Goal: Task Accomplishment & Management: Manage account settings

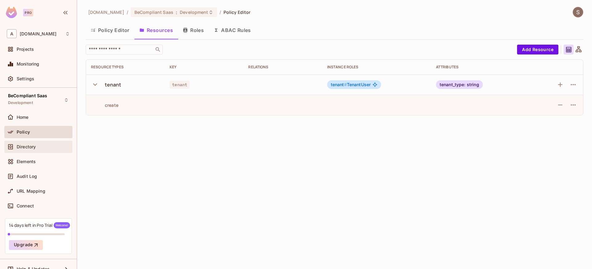
click at [38, 146] on div "Directory" at bounding box center [43, 147] width 53 height 5
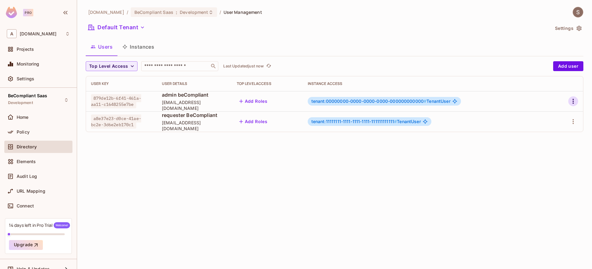
click at [572, 101] on icon "button" at bounding box center [572, 101] width 7 height 7
click at [554, 130] on div "Edit Attributes" at bounding box center [551, 129] width 31 height 6
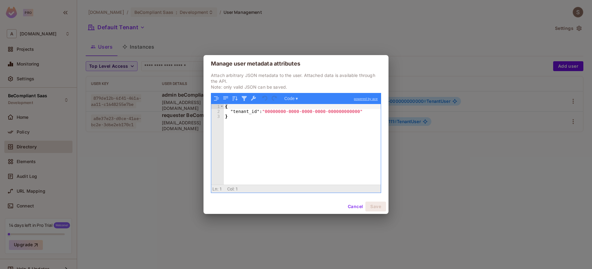
click at [475, 145] on div "Manage user metadata attributes Attach arbitrary JSON metadata to the user. Att…" at bounding box center [296, 134] width 592 height 269
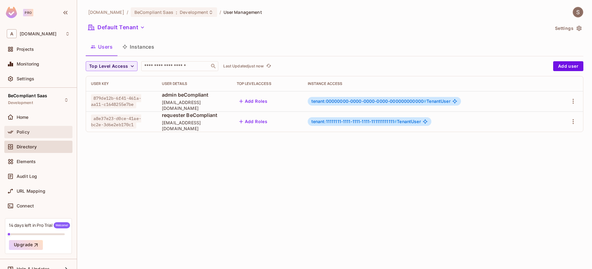
click at [31, 134] on div "Policy" at bounding box center [43, 132] width 53 height 5
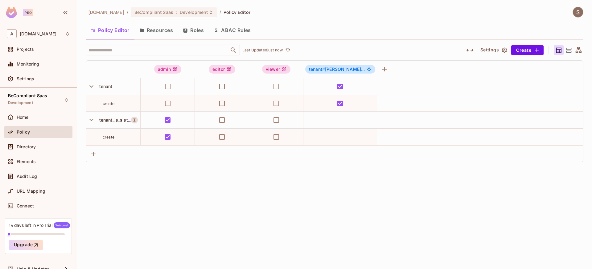
click at [166, 30] on button "Resources" at bounding box center [155, 30] width 43 height 15
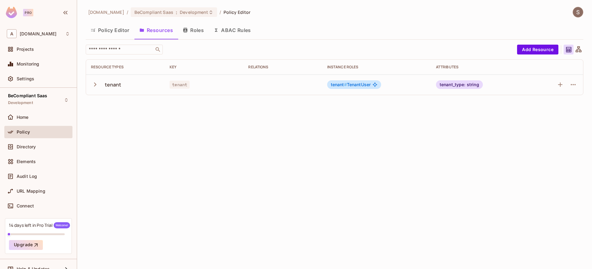
click at [93, 85] on icon "button" at bounding box center [95, 84] width 8 height 8
click at [575, 85] on icon "button" at bounding box center [573, 84] width 5 height 1
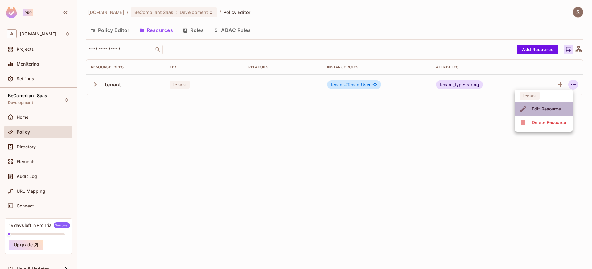
click at [560, 110] on div "Edit Resource" at bounding box center [546, 109] width 29 height 6
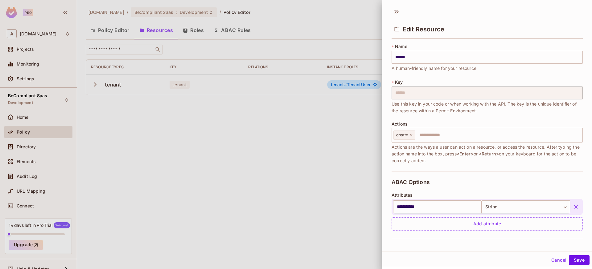
click at [275, 134] on div at bounding box center [296, 134] width 592 height 269
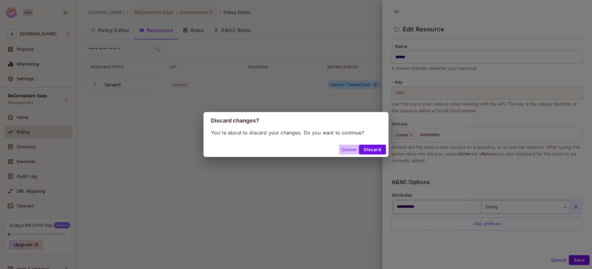
click at [349, 151] on button "Cancel" at bounding box center [349, 150] width 20 height 10
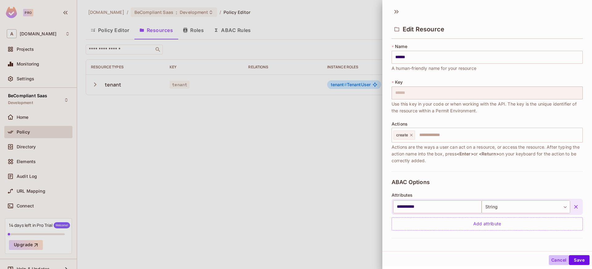
click at [558, 261] on button "Cancel" at bounding box center [559, 261] width 20 height 10
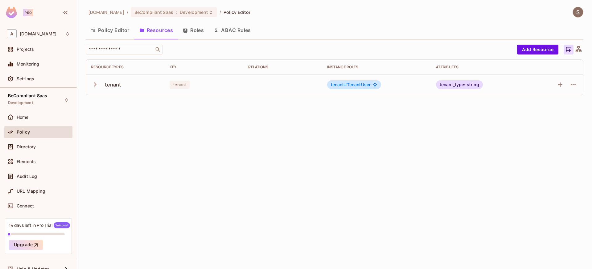
click at [98, 84] on icon "button" at bounding box center [95, 84] width 8 height 8
click at [19, 147] on span "Directory" at bounding box center [26, 147] width 19 height 5
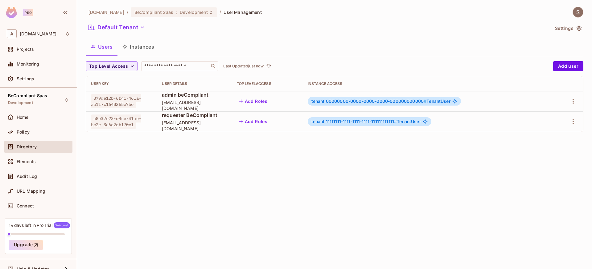
click at [139, 47] on button "Instances" at bounding box center [138, 46] width 42 height 15
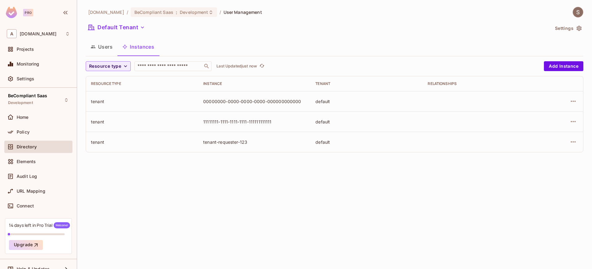
click at [89, 41] on button "Users" at bounding box center [102, 46] width 32 height 15
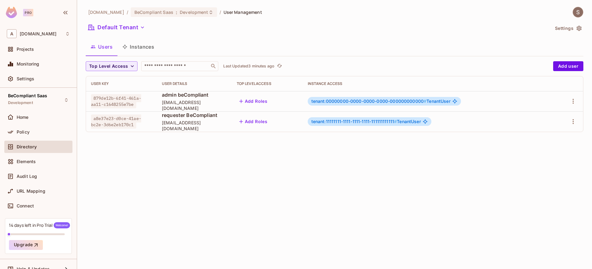
click at [31, 147] on span "Directory" at bounding box center [27, 147] width 20 height 5
click at [101, 46] on button "Users" at bounding box center [102, 46] width 32 height 15
click at [570, 29] on button "Settings" at bounding box center [567, 28] width 31 height 10
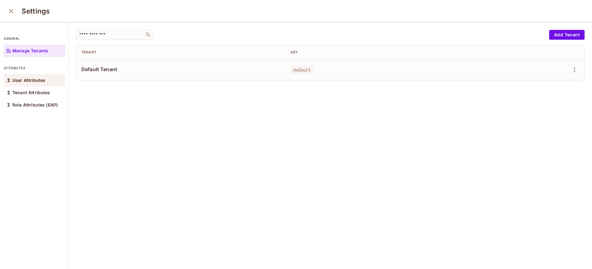
click at [25, 82] on p "User Attributes" at bounding box center [28, 80] width 33 height 5
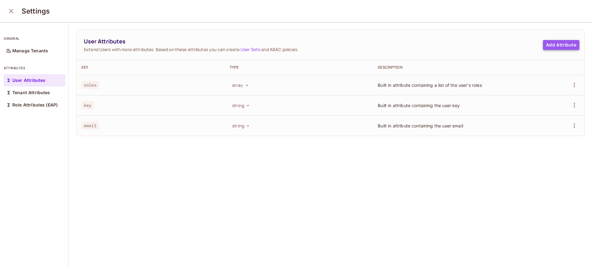
click at [543, 46] on button "Add Attribute" at bounding box center [561, 45] width 36 height 10
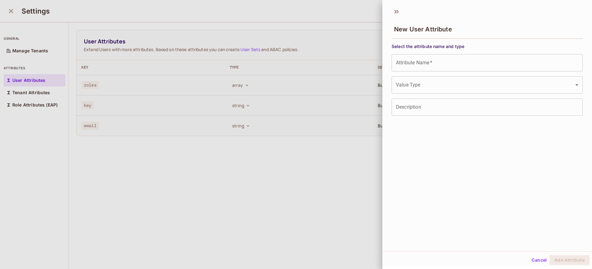
click at [469, 65] on input "Attribute Name   *" at bounding box center [486, 62] width 191 height 17
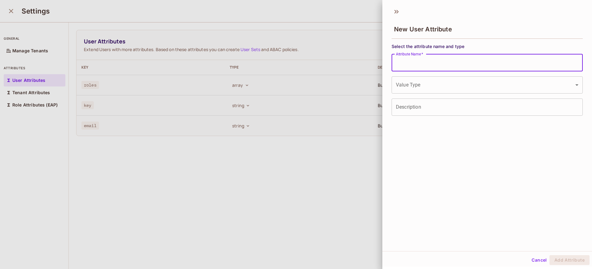
click at [410, 146] on div "New User Attribute Select the attribute name and type Attribute Name   * Attrib…" at bounding box center [487, 127] width 210 height 247
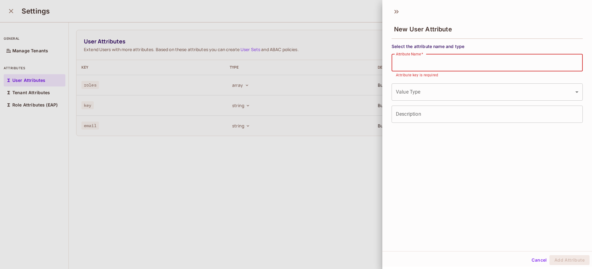
click at [408, 68] on input "Attribute Name   *" at bounding box center [486, 62] width 191 height 17
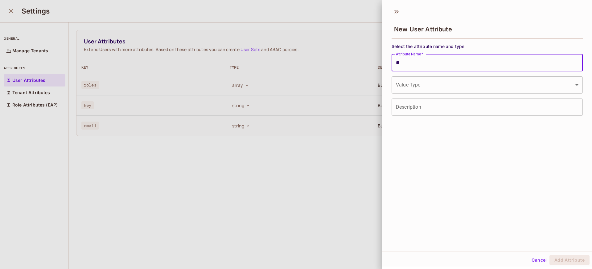
type input "*"
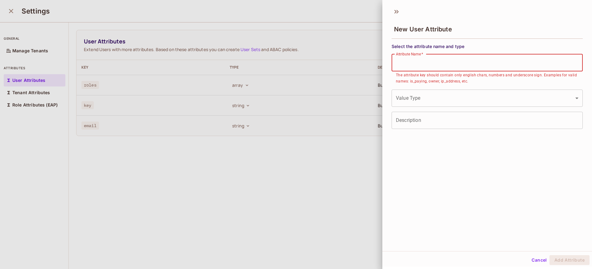
click at [439, 67] on input "Attribute Name   *" at bounding box center [486, 62] width 191 height 17
click at [436, 197] on div "New User Attribute Select the attribute name and type Attribute Name   * Attrib…" at bounding box center [487, 127] width 210 height 247
click at [412, 62] on input "Attribute Name   *" at bounding box center [486, 62] width 191 height 17
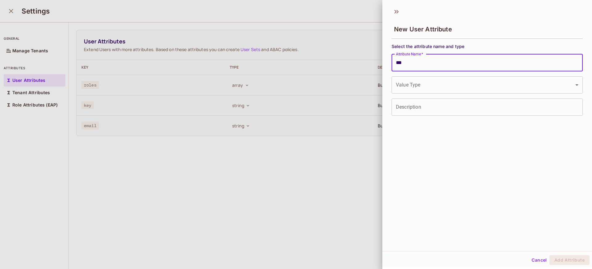
drag, startPoint x: 441, startPoint y: 62, endPoint x: 382, endPoint y: 55, distance: 59.2
click at [382, 55] on div "Select the attribute name and type Attribute Name   * *** Attribute Name   * Va…" at bounding box center [487, 78] width 210 height 75
click at [416, 64] on input "***" at bounding box center [486, 62] width 191 height 17
drag, startPoint x: 416, startPoint y: 64, endPoint x: 399, endPoint y: 64, distance: 16.6
click at [399, 64] on input "***" at bounding box center [486, 62] width 191 height 17
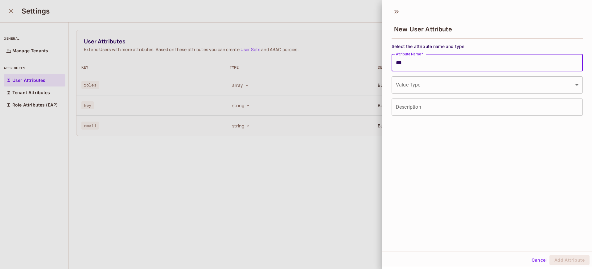
paste input "**********"
type input "**********"
click at [420, 89] on body "**********" at bounding box center [296, 134] width 592 height 269
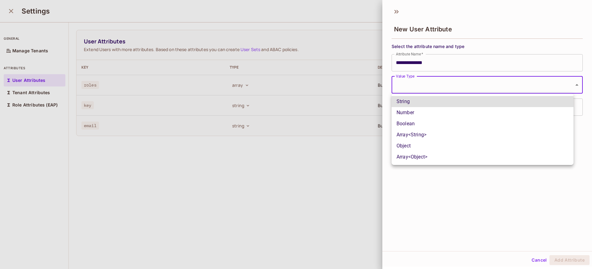
click at [416, 123] on li "Boolean" at bounding box center [482, 123] width 182 height 11
type input "****"
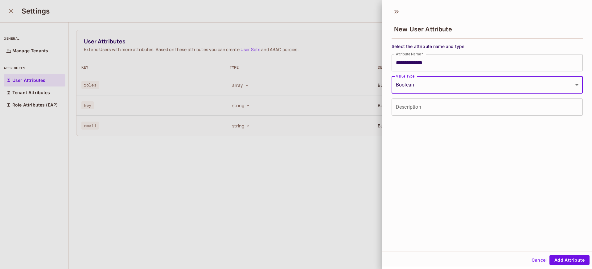
click at [417, 111] on input "Description" at bounding box center [486, 107] width 191 height 17
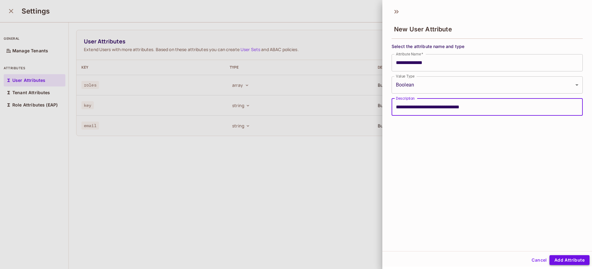
type input "**********"
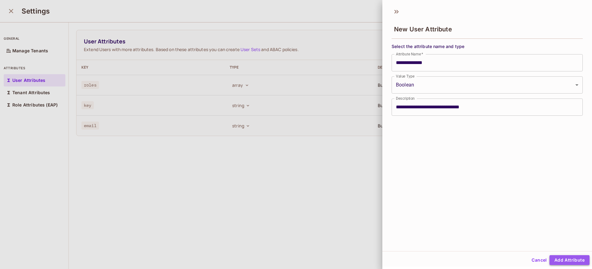
click at [572, 262] on button "Add Attribute" at bounding box center [569, 261] width 40 height 10
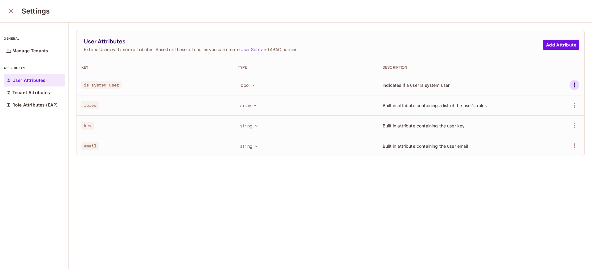
click at [571, 86] on icon "button" at bounding box center [574, 84] width 7 height 7
click at [436, 227] on div at bounding box center [296, 134] width 592 height 269
click at [15, 12] on button "close" at bounding box center [11, 11] width 12 height 12
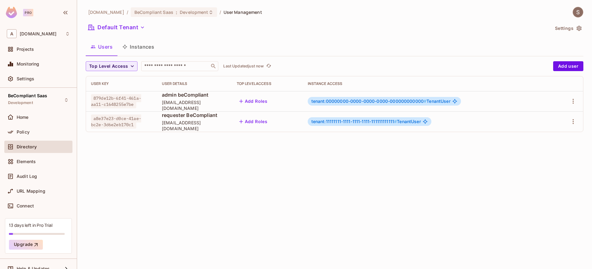
click at [583, 28] on button "Settings" at bounding box center [567, 28] width 31 height 10
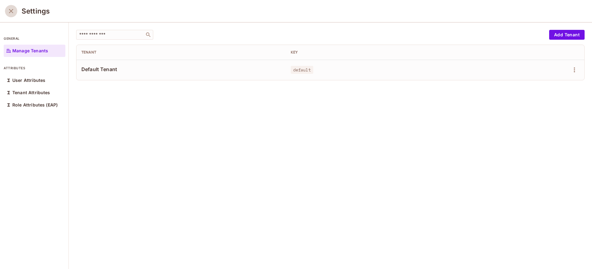
click at [13, 13] on icon "close" at bounding box center [11, 11] width 4 height 4
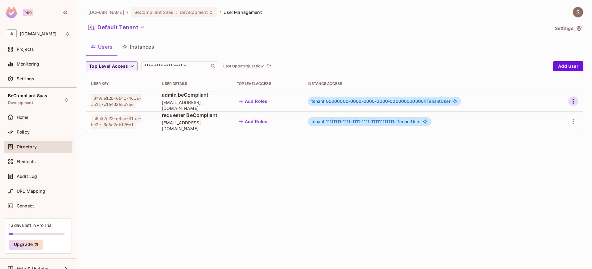
click at [575, 102] on icon "button" at bounding box center [572, 101] width 7 height 7
click at [562, 126] on div "Edit Attributes" at bounding box center [551, 129] width 31 height 6
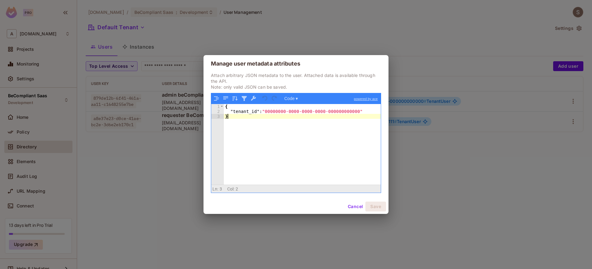
click at [358, 132] on div "{ "tenant_id" : "00000000-0000-0000-0000-000000000000" }" at bounding box center [302, 149] width 157 height 91
paste textarea
click at [380, 207] on button "Save" at bounding box center [375, 207] width 21 height 10
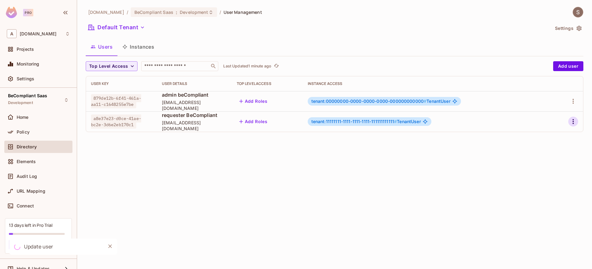
click at [572, 122] on icon "button" at bounding box center [572, 121] width 7 height 7
click at [547, 151] on div "Edit Attributes" at bounding box center [551, 149] width 31 height 6
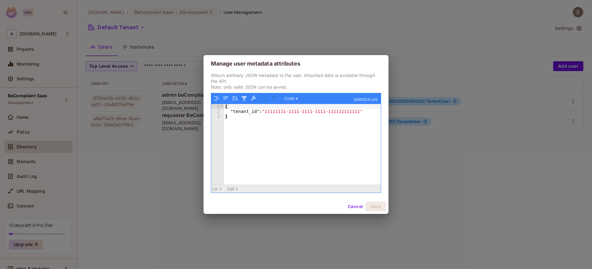
click at [364, 111] on div "{ "tenant_id" : "11111111-1111-1111-1111-111111111111" }" at bounding box center [302, 149] width 157 height 91
paste textarea
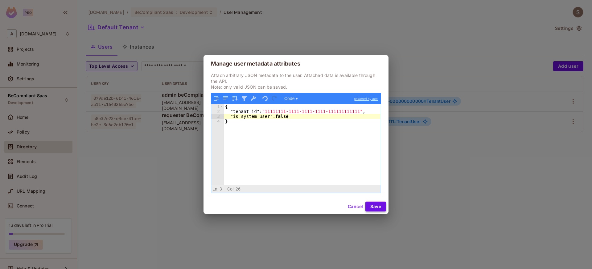
click at [379, 207] on button "Save" at bounding box center [375, 207] width 21 height 10
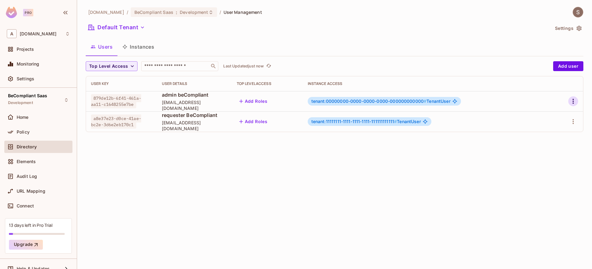
click at [572, 102] on icon "button" at bounding box center [572, 101] width 7 height 7
click at [382, 149] on div at bounding box center [296, 134] width 592 height 269
click at [353, 100] on span "tenant:00000000-0000-0000-0000-000000000000 #" at bounding box center [368, 101] width 115 height 5
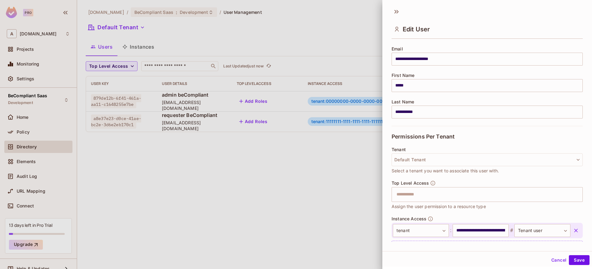
scroll to position [76, 0]
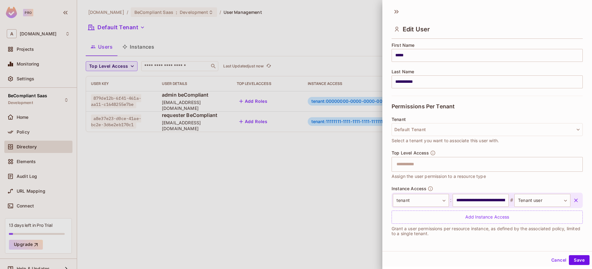
click at [573, 200] on icon "button" at bounding box center [576, 201] width 6 height 6
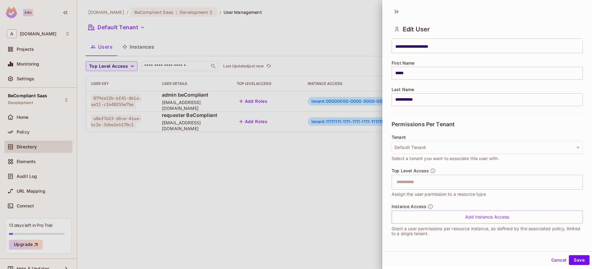
scroll to position [59, 0]
click at [570, 257] on button "Save" at bounding box center [579, 261] width 21 height 10
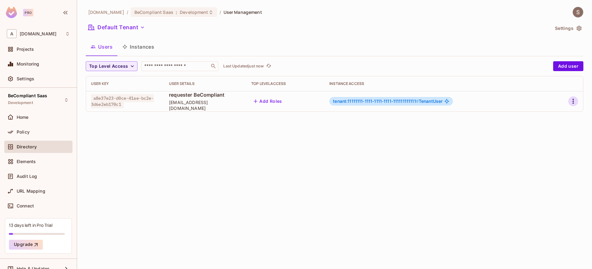
click at [574, 104] on icon "button" at bounding box center [572, 101] width 7 height 7
click at [440, 158] on div at bounding box center [296, 134] width 592 height 269
click at [319, 105] on div "Add Roles" at bounding box center [285, 101] width 68 height 10
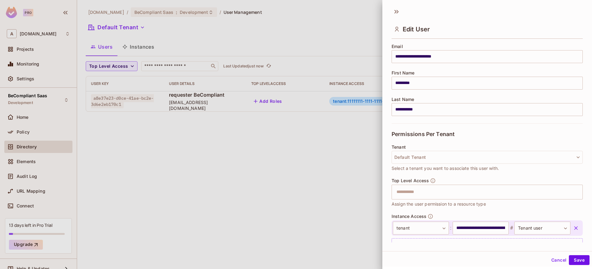
scroll to position [76, 0]
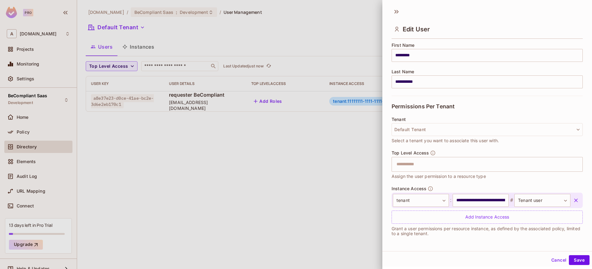
click at [573, 201] on icon "button" at bounding box center [576, 201] width 6 height 6
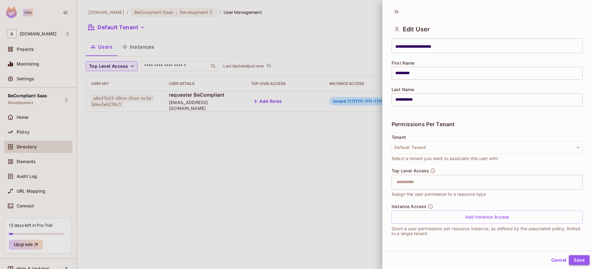
click at [572, 260] on button "Save" at bounding box center [579, 261] width 21 height 10
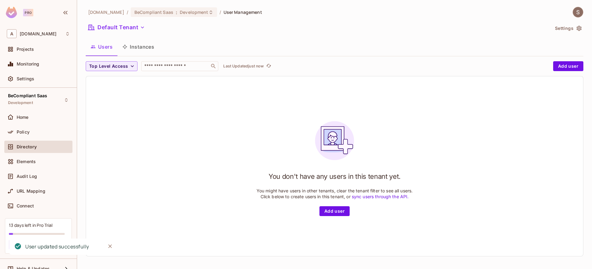
click at [141, 49] on button "Instances" at bounding box center [138, 46] width 42 height 15
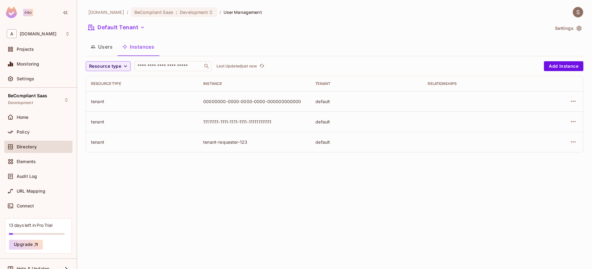
click at [106, 47] on button "Users" at bounding box center [102, 46] width 32 height 15
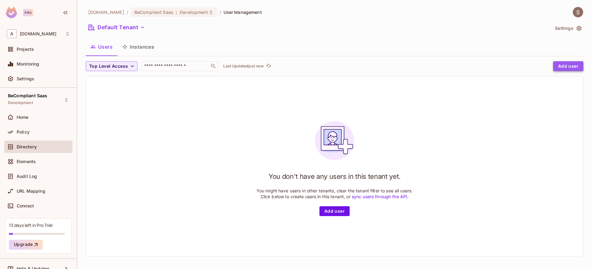
click at [566, 67] on button "Add user" at bounding box center [568, 66] width 30 height 10
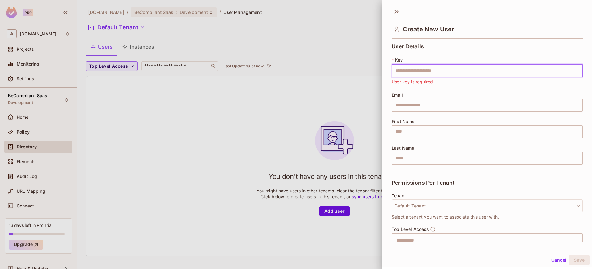
click at [435, 67] on input "text" at bounding box center [486, 70] width 191 height 13
paste input "**********"
type input "**********"
click at [416, 100] on input "text" at bounding box center [486, 105] width 191 height 13
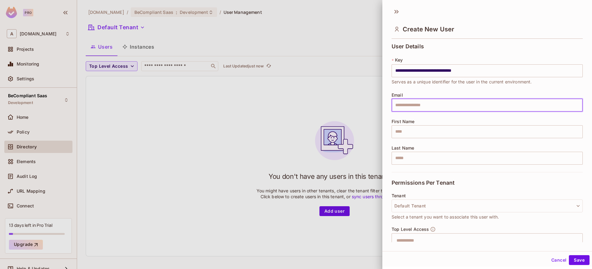
paste input "**********"
type input "**********"
click at [410, 128] on input "text" at bounding box center [486, 131] width 191 height 13
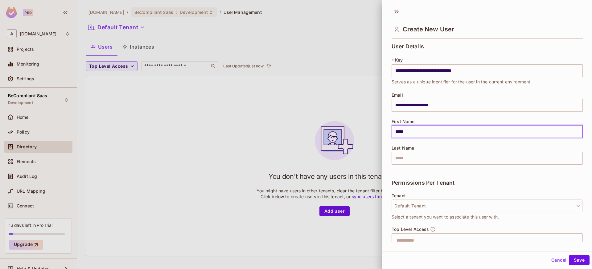
type input "*****"
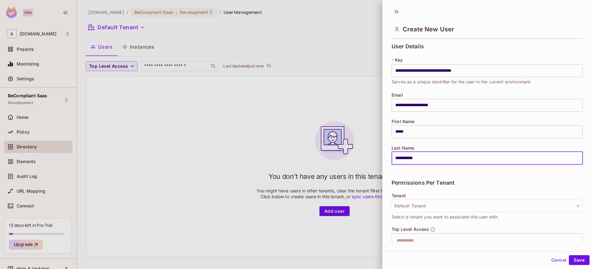
type input "**********"
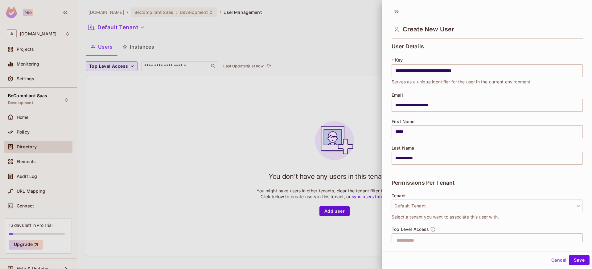
click at [510, 181] on div "Permissions Per Tenant" at bounding box center [486, 182] width 191 height 21
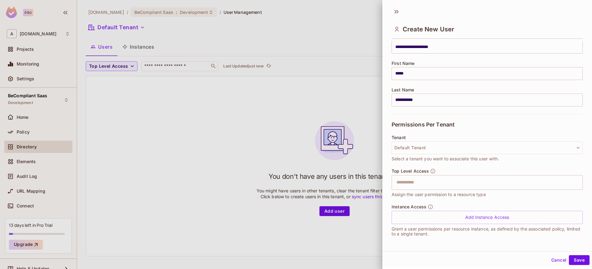
scroll to position [59, 0]
click at [575, 261] on button "Save" at bounding box center [579, 261] width 21 height 10
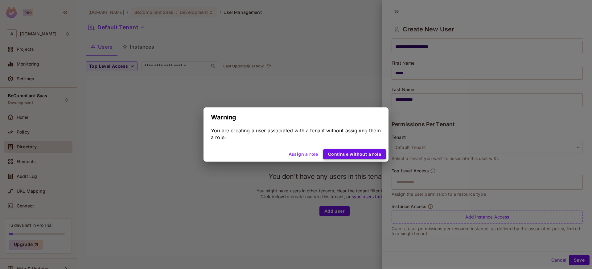
click at [377, 156] on button "Continue without a role" at bounding box center [354, 155] width 63 height 10
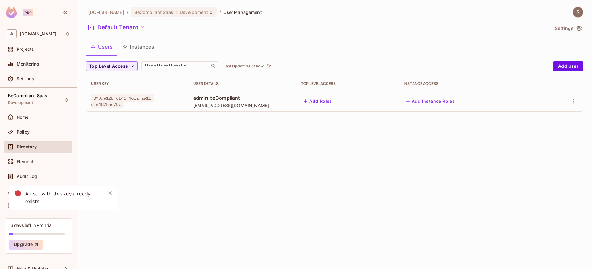
click at [109, 191] on icon "Close" at bounding box center [110, 194] width 6 height 6
click at [564, 66] on button "Add user" at bounding box center [568, 66] width 30 height 10
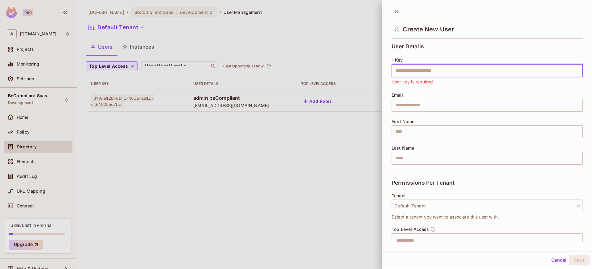
click at [423, 66] on input "text" at bounding box center [486, 70] width 191 height 13
paste input "**********"
type input "**********"
click at [408, 110] on input "text" at bounding box center [486, 105] width 191 height 13
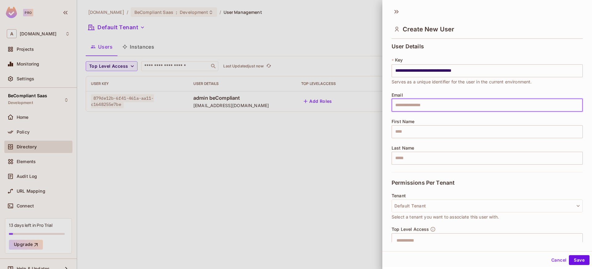
paste input "**********"
type input "**********"
click at [403, 127] on input "text" at bounding box center [486, 131] width 191 height 13
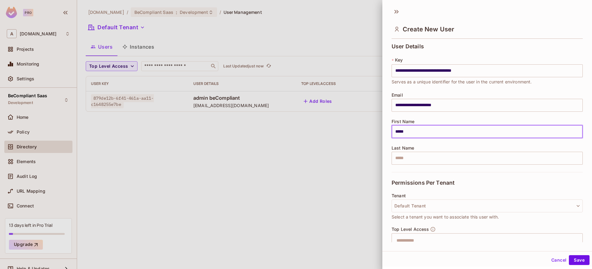
type input "*****"
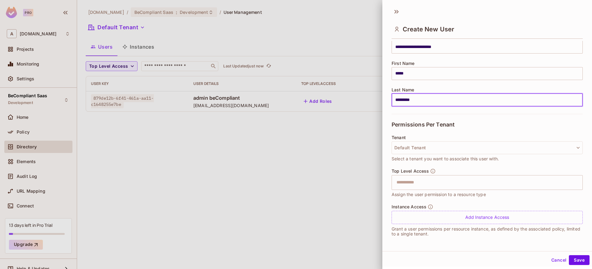
scroll to position [59, 0]
type input "*********"
click at [572, 258] on button "Save" at bounding box center [579, 261] width 21 height 10
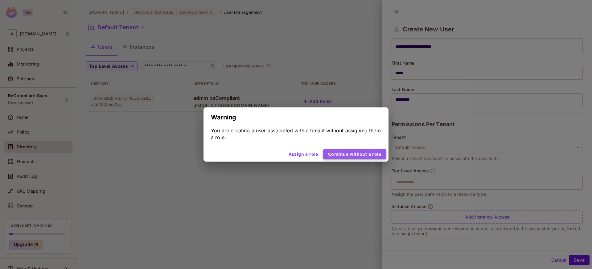
click at [363, 154] on button "Continue without a role" at bounding box center [354, 155] width 63 height 10
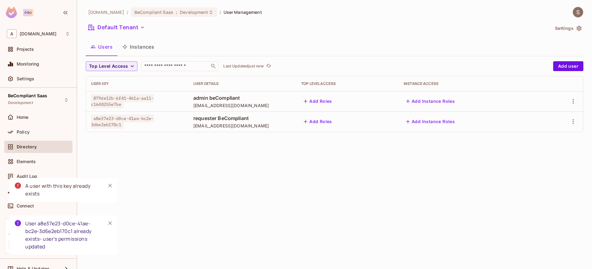
click at [107, 226] on icon "Close" at bounding box center [110, 223] width 6 height 6
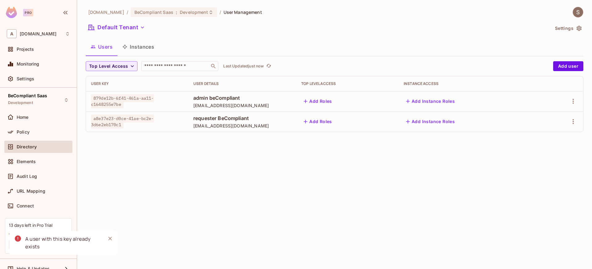
click at [109, 238] on icon "Close" at bounding box center [110, 239] width 4 height 4
click at [570, 99] on icon "button" at bounding box center [572, 101] width 7 height 7
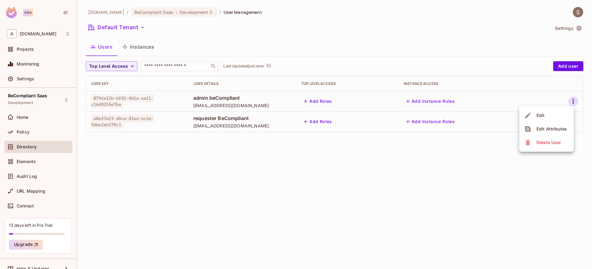
click at [542, 131] on div "Edit Attributes" at bounding box center [551, 129] width 31 height 6
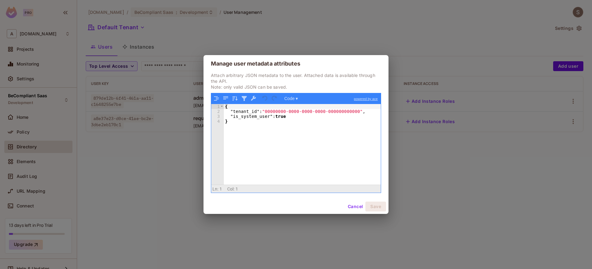
click at [356, 209] on button "Cancel" at bounding box center [355, 207] width 20 height 10
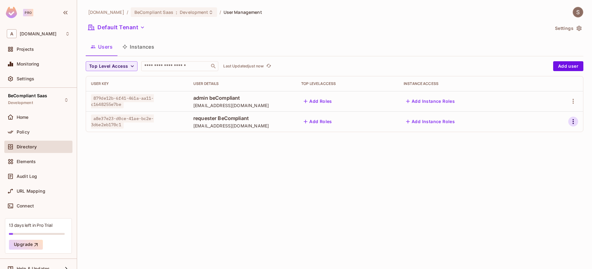
click at [572, 121] on icon "button" at bounding box center [572, 121] width 7 height 7
click at [547, 152] on div "Edit Attributes" at bounding box center [551, 149] width 31 height 6
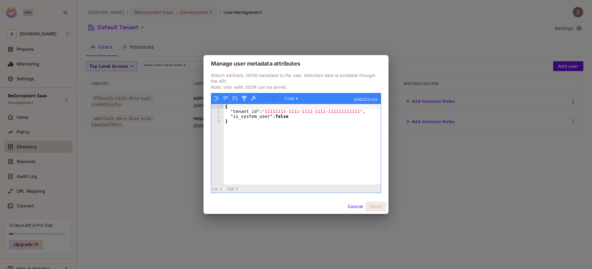
click at [350, 209] on button "Cancel" at bounding box center [355, 207] width 20 height 10
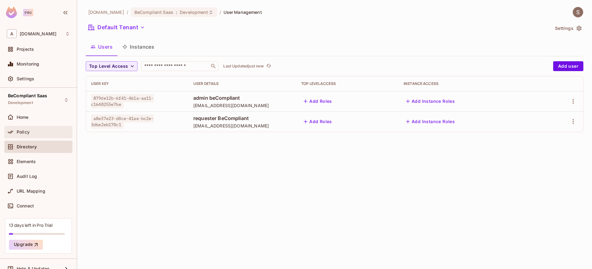
click at [51, 133] on div "Policy" at bounding box center [43, 132] width 53 height 5
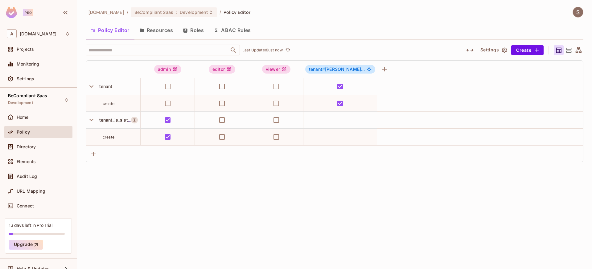
click at [224, 32] on button "ABAC Rules" at bounding box center [232, 30] width 47 height 15
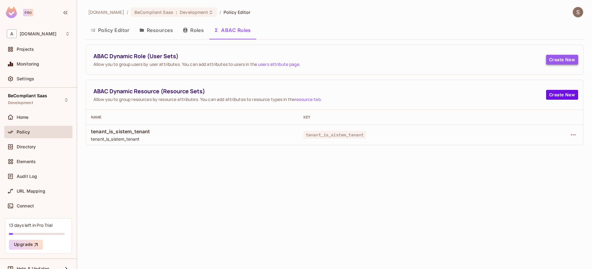
click at [558, 58] on button "Create New" at bounding box center [562, 60] width 32 height 10
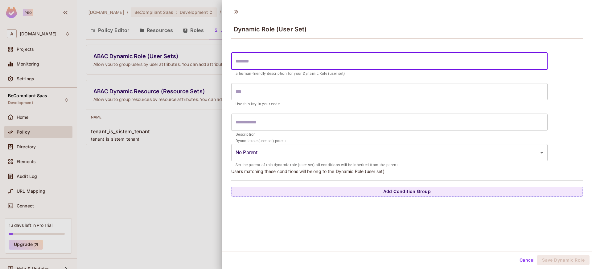
click at [278, 65] on input "text" at bounding box center [389, 61] width 316 height 17
type input "*"
type input "**"
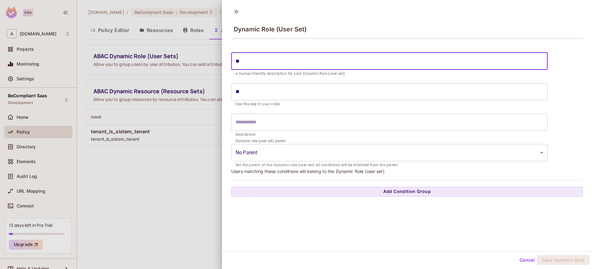
type input "***"
type input "**"
type input "*"
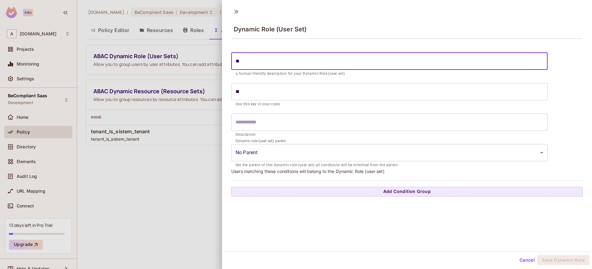
type input "*"
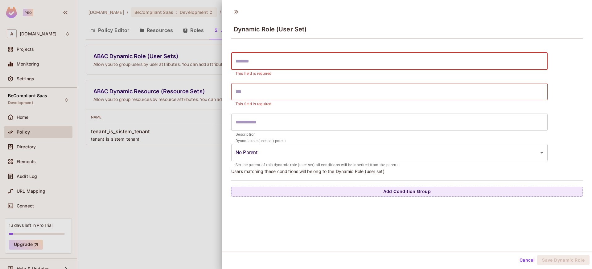
type input "*"
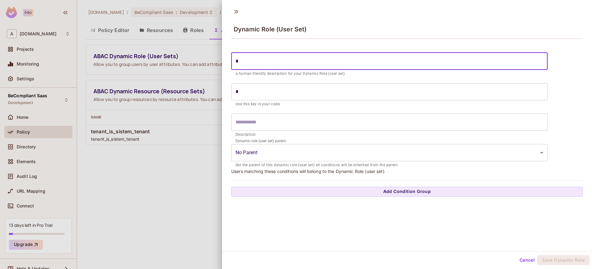
type input "**"
type input "***"
type input "****"
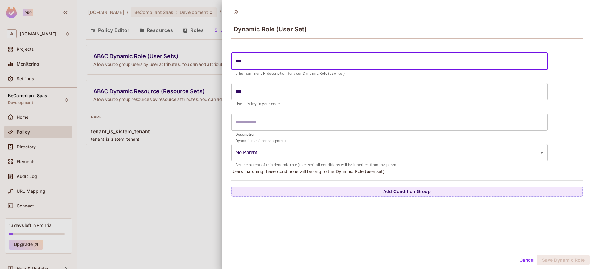
type input "****"
type input "*****"
type input "******"
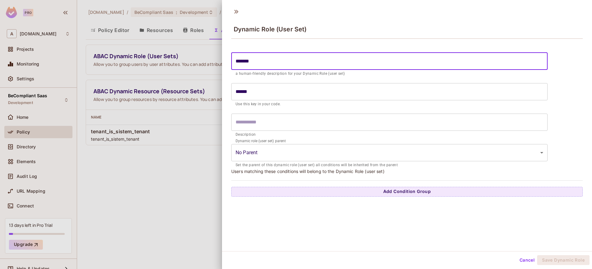
type input "********"
type input "*********"
type input "**********"
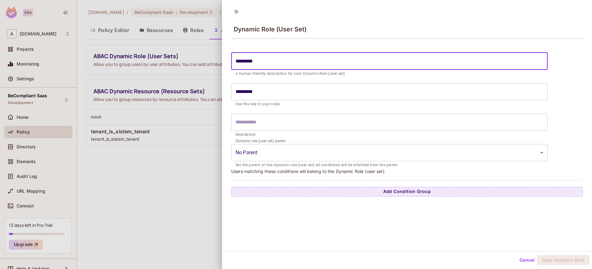
type input "**********"
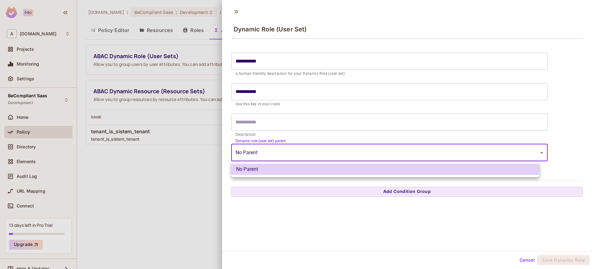
click at [255, 150] on body "**********" at bounding box center [296, 134] width 592 height 269
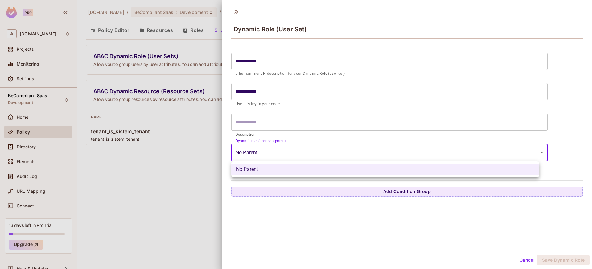
click at [255, 150] on div at bounding box center [296, 134] width 592 height 269
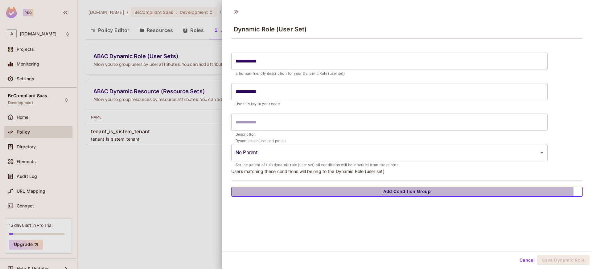
click at [365, 193] on button "Add Condition Group" at bounding box center [406, 192] width 351 height 10
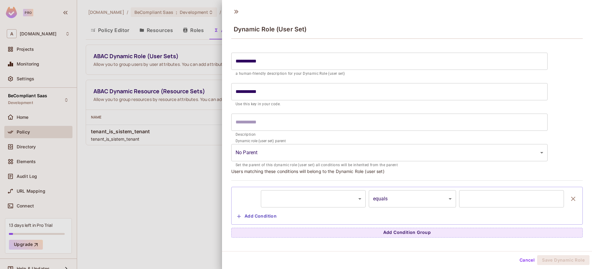
click at [360, 198] on body "**********" at bounding box center [296, 134] width 592 height 269
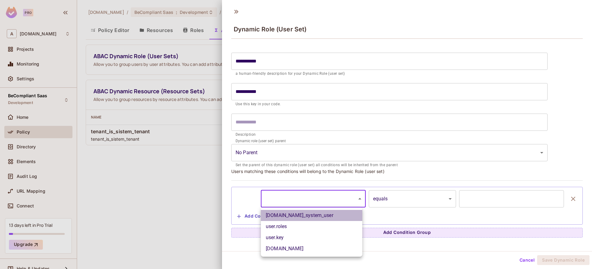
click at [334, 211] on li "user.is_system_user" at bounding box center [311, 215] width 101 height 11
type input "**********"
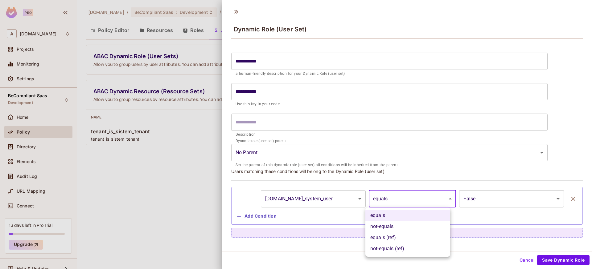
click at [392, 199] on body "**********" at bounding box center [296, 134] width 592 height 269
click at [392, 199] on div at bounding box center [296, 134] width 592 height 269
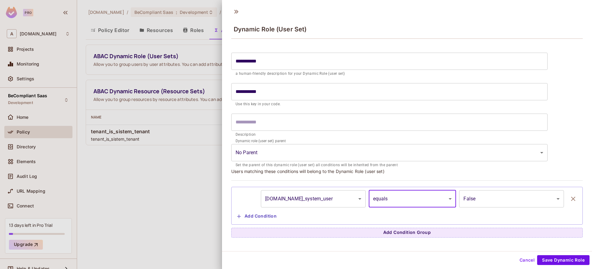
click at [461, 197] on body "**********" at bounding box center [296, 134] width 592 height 269
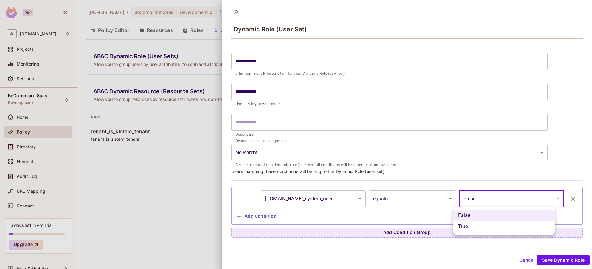
click at [467, 226] on li "True" at bounding box center [503, 226] width 101 height 11
type input "****"
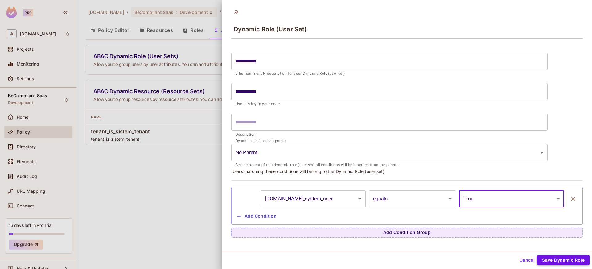
click at [554, 261] on button "Save Dynamic Role" at bounding box center [563, 261] width 52 height 10
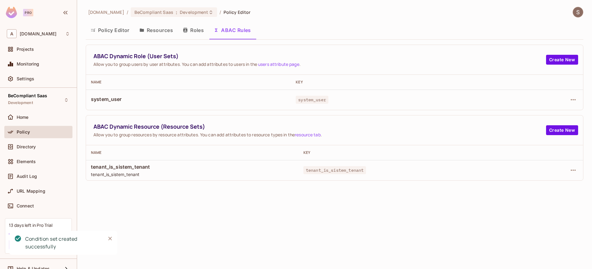
click at [113, 40] on div "appropia.com / BeCompliant Saas : Development / Policy Editor Policy Editor Res…" at bounding box center [335, 94] width 498 height 174
click at [115, 34] on button "Policy Editor" at bounding box center [110, 30] width 49 height 15
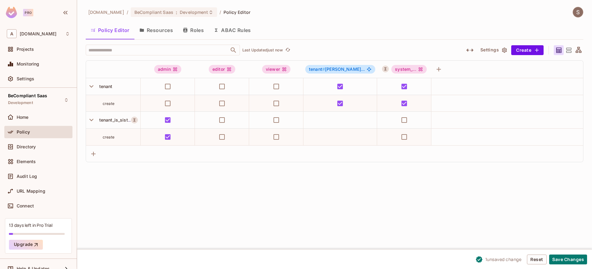
click at [236, 31] on button "ABAC Rules" at bounding box center [232, 30] width 47 height 15
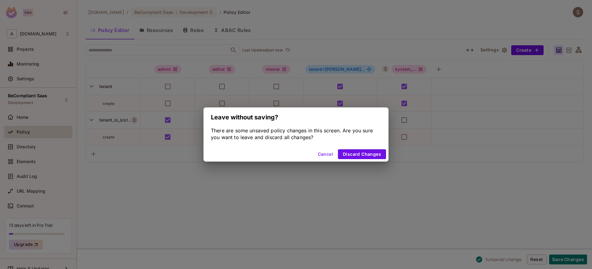
click at [323, 154] on button "Cancel" at bounding box center [325, 155] width 20 height 10
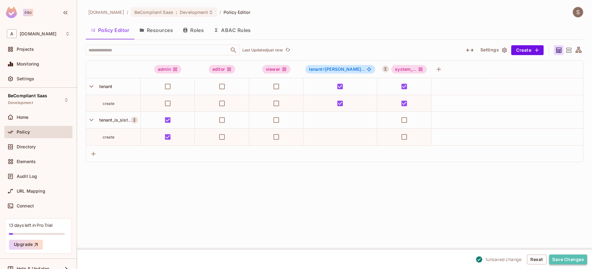
click at [572, 258] on button "Save Changes" at bounding box center [568, 260] width 38 height 10
click at [233, 33] on button "ABAC Rules" at bounding box center [232, 30] width 47 height 15
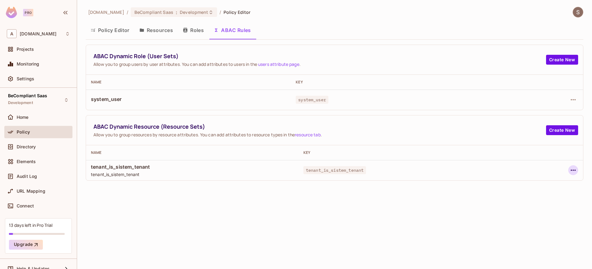
click at [576, 170] on icon "button" at bounding box center [572, 170] width 7 height 7
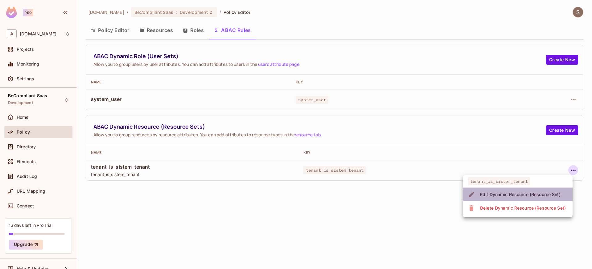
click at [516, 199] on span "Edit Dynamic Resource (Resource Set)" at bounding box center [520, 195] width 84 height 10
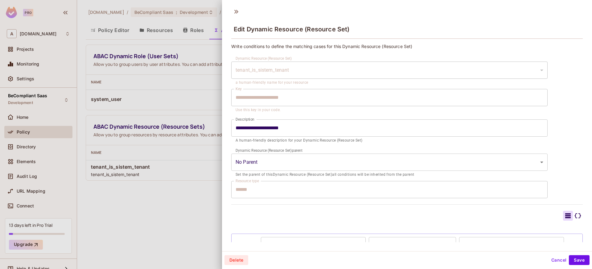
scroll to position [42, 0]
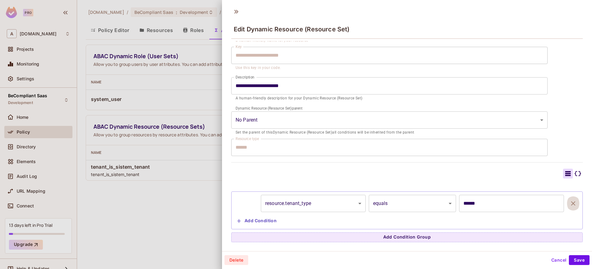
click at [571, 203] on icon "button" at bounding box center [573, 204] width 4 height 4
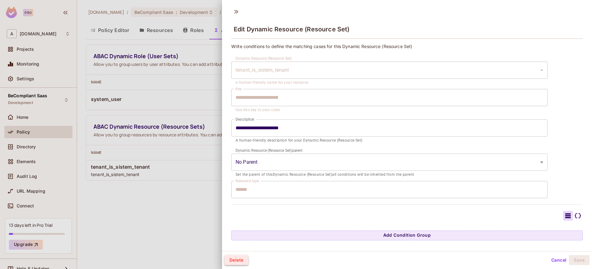
click at [233, 261] on button "Delete" at bounding box center [236, 261] width 24 height 10
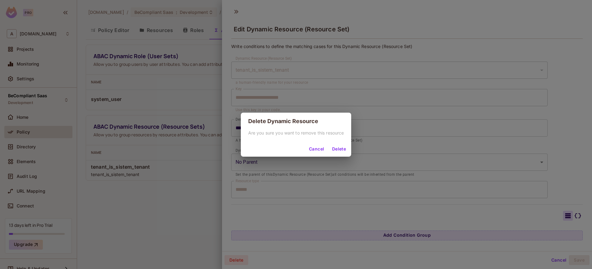
click at [345, 150] on button "Delete" at bounding box center [339, 150] width 20 height 10
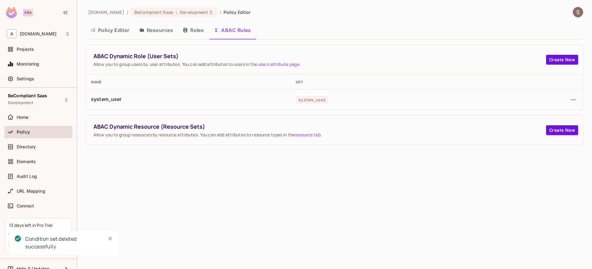
click at [227, 34] on button "ABAC Rules" at bounding box center [232, 30] width 47 height 15
click at [101, 31] on button "Policy Editor" at bounding box center [110, 30] width 49 height 15
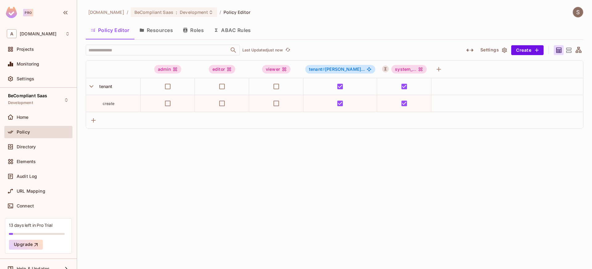
click at [147, 26] on button "Resources" at bounding box center [155, 30] width 43 height 15
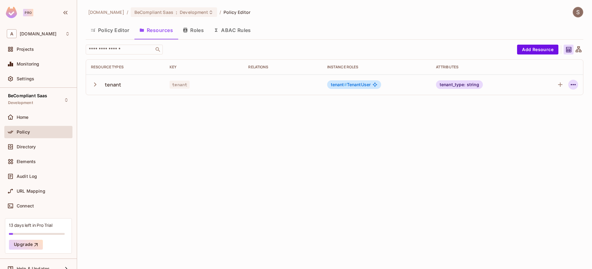
click at [573, 83] on icon "button" at bounding box center [572, 84] width 7 height 7
click at [556, 111] on div "Edit Resource" at bounding box center [546, 109] width 29 height 6
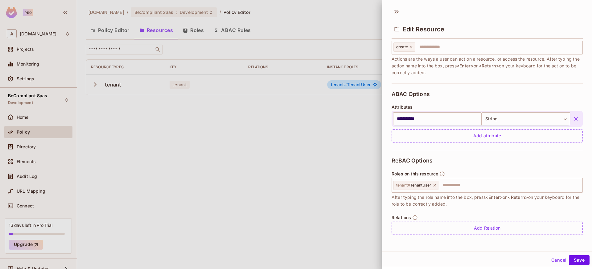
scroll to position [1, 0]
click at [436, 187] on div "tenant # TenantUser" at bounding box center [415, 184] width 45 height 9
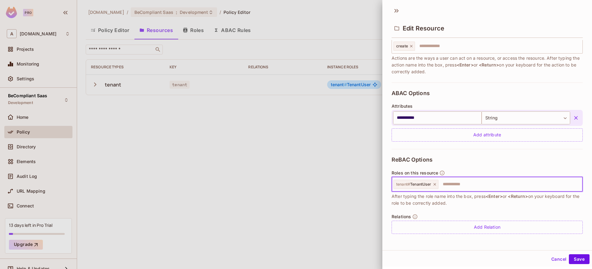
click at [436, 184] on icon at bounding box center [434, 184] width 4 height 4
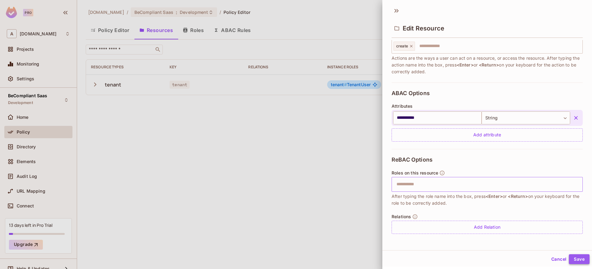
click at [573, 262] on button "Save" at bounding box center [579, 260] width 21 height 10
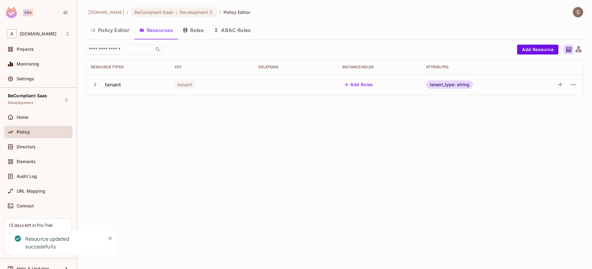
click at [114, 26] on button "Policy Editor" at bounding box center [110, 30] width 49 height 15
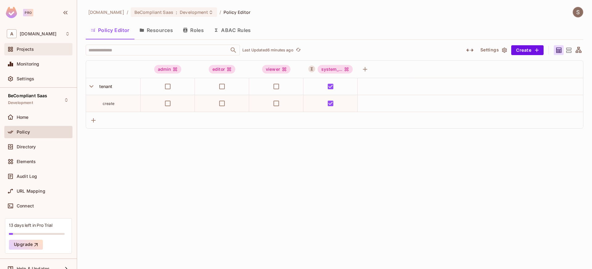
click at [34, 45] on div "Projects" at bounding box center [38, 49] width 68 height 12
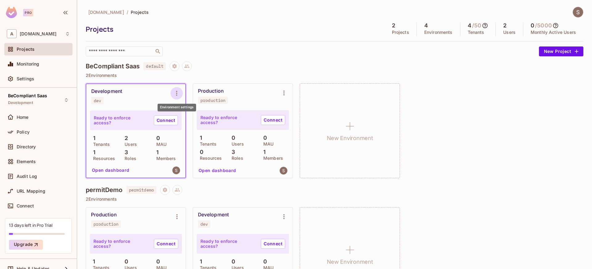
click at [177, 93] on icon "Environment settings" at bounding box center [176, 93] width 1 height 5
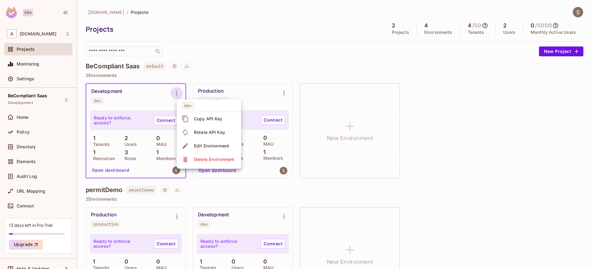
click at [197, 117] on div "Copy API Key" at bounding box center [208, 119] width 29 height 6
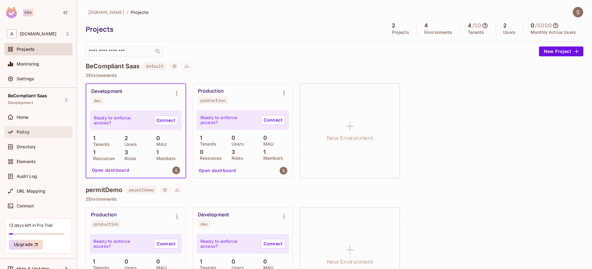
click at [38, 130] on div "Policy" at bounding box center [43, 132] width 53 height 5
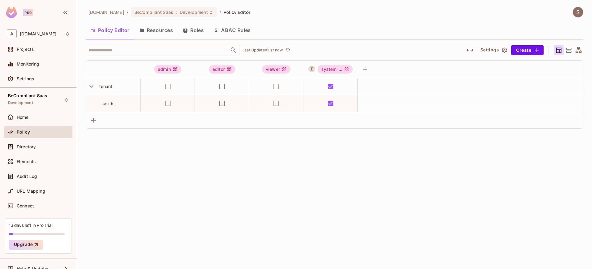
click at [237, 31] on button "ABAC Rules" at bounding box center [232, 30] width 47 height 15
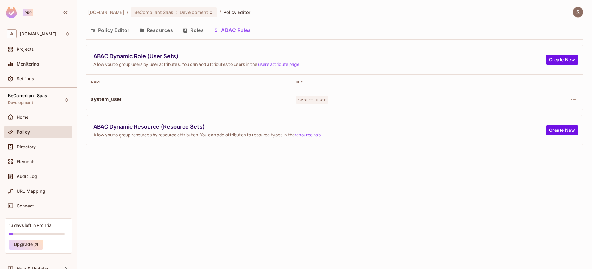
click at [566, 103] on div at bounding box center [539, 100] width 77 height 10
click at [571, 100] on icon "button" at bounding box center [572, 99] width 7 height 7
click at [532, 115] on div "Edit Dynamic Role (User Set)" at bounding box center [531, 114] width 60 height 6
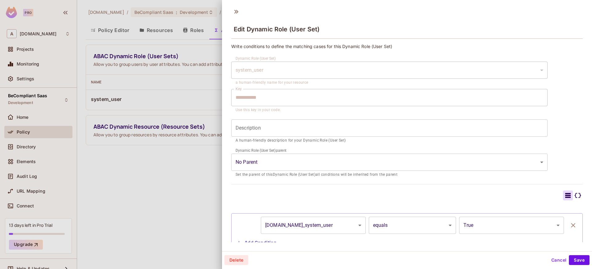
scroll to position [22, 0]
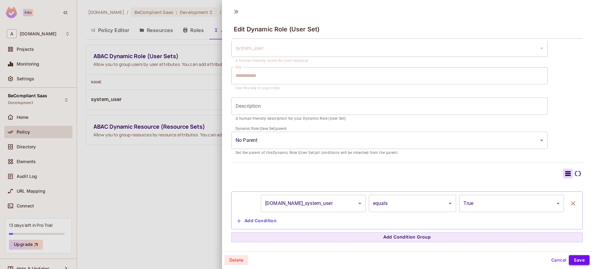
click at [573, 259] on button "Save" at bounding box center [579, 261] width 21 height 10
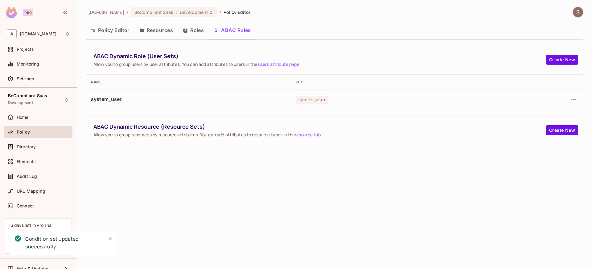
click at [103, 29] on button "Policy Editor" at bounding box center [110, 30] width 49 height 15
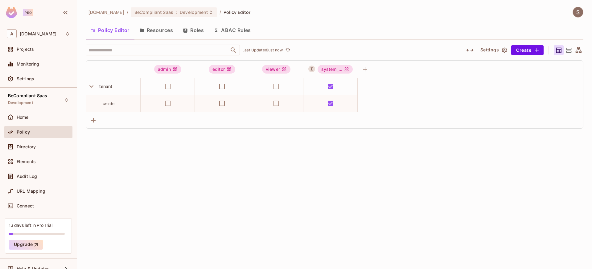
click at [26, 140] on div "Policy" at bounding box center [38, 133] width 68 height 15
click at [25, 146] on span "Directory" at bounding box center [26, 147] width 19 height 5
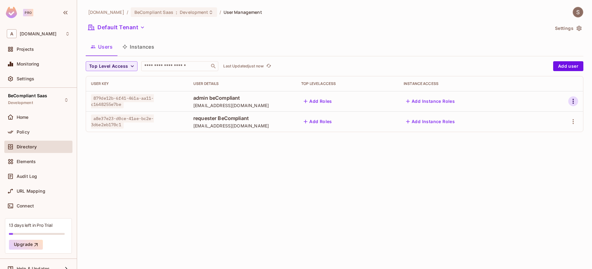
click at [572, 101] on icon "button" at bounding box center [572, 101] width 7 height 7
click at [550, 129] on div "Edit Attributes" at bounding box center [551, 129] width 31 height 6
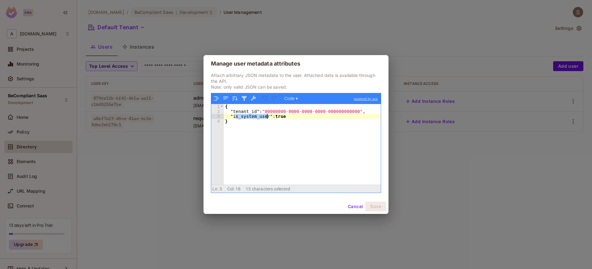
drag, startPoint x: 234, startPoint y: 117, endPoint x: 267, endPoint y: 116, distance: 33.0
click at [267, 116] on div "{ "tenant_id" : "00000000-0000-0000-0000-000000000000" , "is_system_user" : tru…" at bounding box center [302, 149] width 157 height 91
click at [281, 117] on div "{ "tenant_id" : "00000000-0000-0000-0000-000000000000" , "is_system_user" : tru…" at bounding box center [302, 149] width 157 height 91
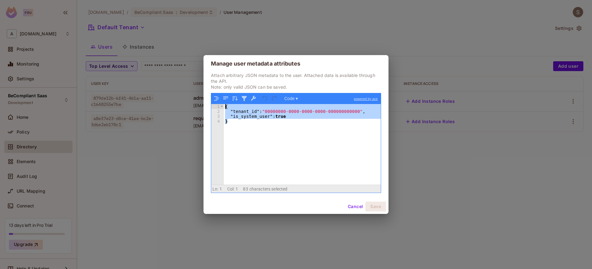
drag, startPoint x: 228, startPoint y: 123, endPoint x: 226, endPoint y: 107, distance: 16.2
click at [226, 107] on div "{ "tenant_id" : "00000000-0000-0000-0000-000000000000" , "is_system_user" : tru…" at bounding box center [302, 149] width 157 height 91
click at [347, 205] on button "Cancel" at bounding box center [355, 207] width 20 height 10
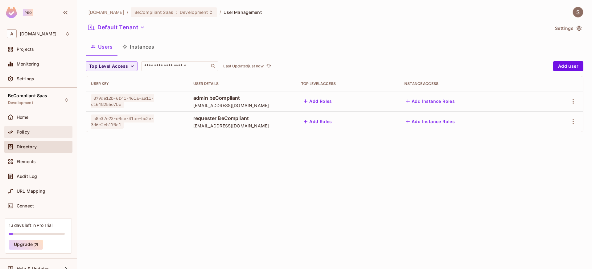
click at [39, 129] on div "Policy" at bounding box center [38, 132] width 63 height 7
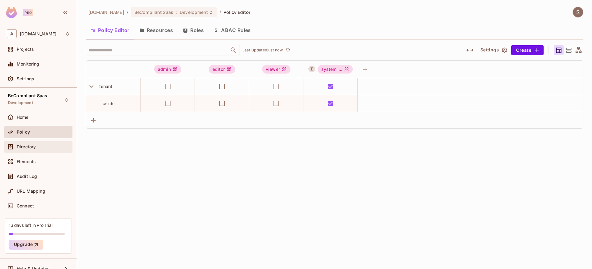
click at [36, 147] on span "Directory" at bounding box center [26, 147] width 19 height 5
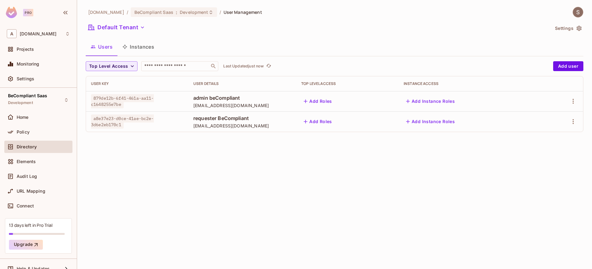
click at [136, 46] on button "Instances" at bounding box center [138, 46] width 42 height 15
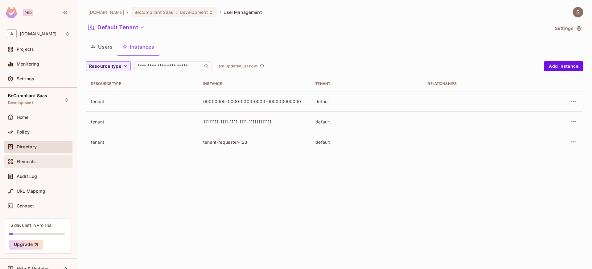
click at [34, 158] on div "Elements" at bounding box center [38, 161] width 63 height 7
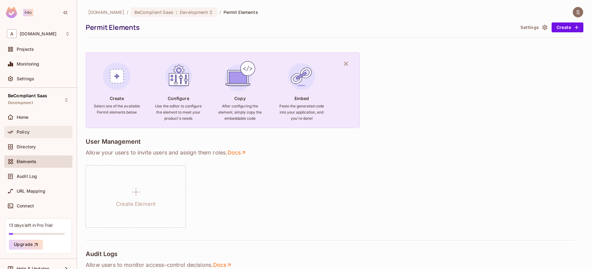
click at [32, 129] on div "Policy" at bounding box center [38, 132] width 63 height 7
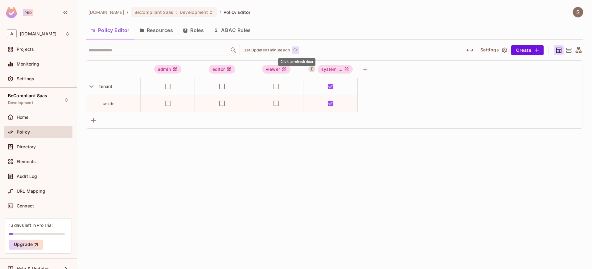
click at [296, 48] on icon "refresh" at bounding box center [295, 49] width 5 height 3
click at [66, 11] on icon "button" at bounding box center [65, 12] width 7 height 7
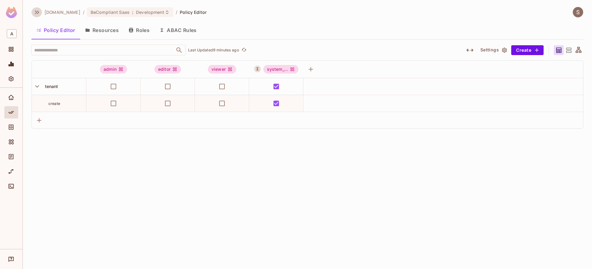
click at [35, 10] on icon "button" at bounding box center [36, 12] width 7 height 7
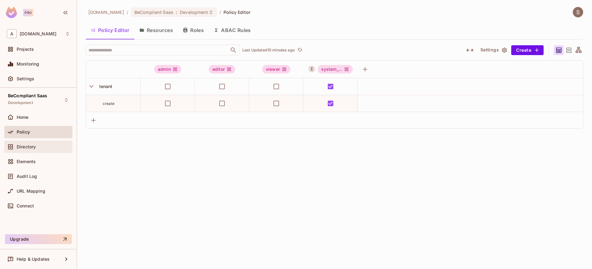
click at [26, 142] on div "Directory" at bounding box center [38, 147] width 68 height 12
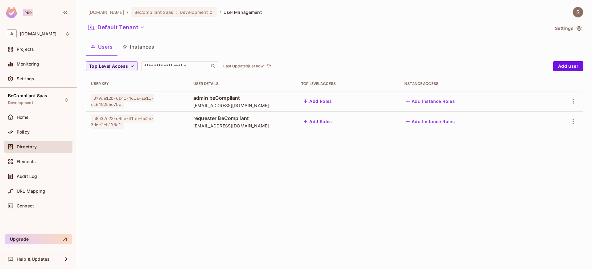
click at [128, 47] on button "Instances" at bounding box center [138, 46] width 42 height 15
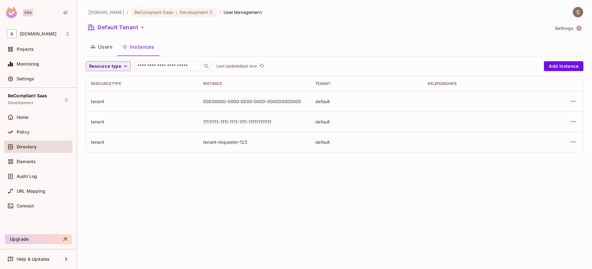
click at [572, 27] on button "Settings" at bounding box center [567, 28] width 31 height 10
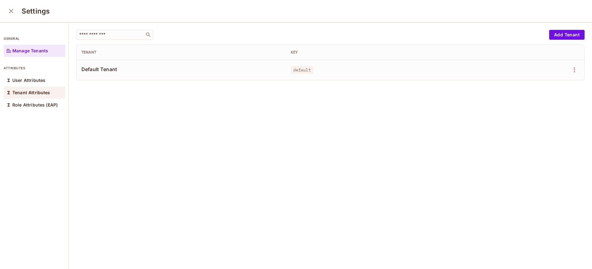
click at [31, 95] on p "Tenant Attributes" at bounding box center [31, 92] width 38 height 5
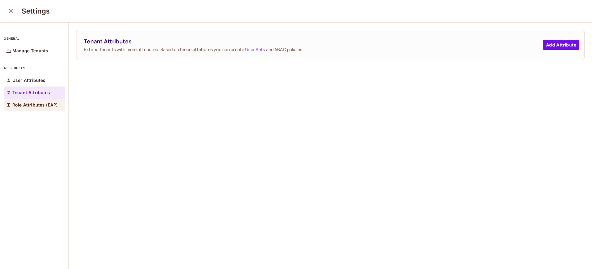
click at [41, 105] on p "Role Attributes (EAP)" at bounding box center [34, 105] width 45 height 5
click at [11, 10] on icon "close" at bounding box center [10, 10] width 7 height 7
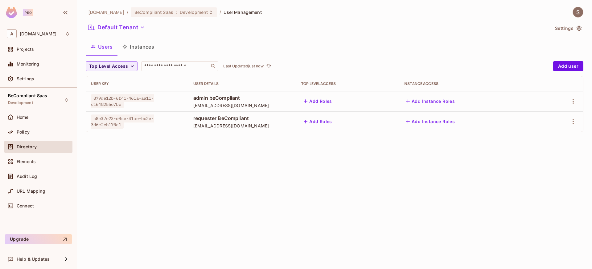
click at [149, 49] on button "Instances" at bounding box center [138, 46] width 42 height 15
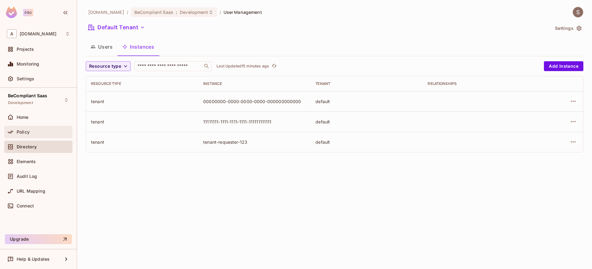
click at [33, 133] on div "Policy" at bounding box center [43, 132] width 53 height 5
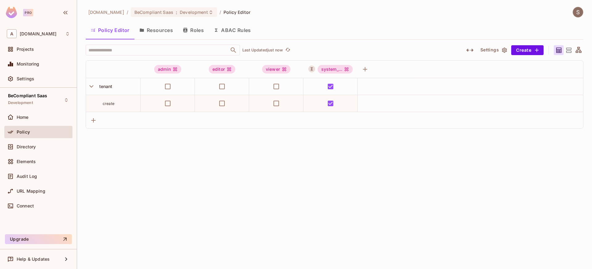
click at [150, 32] on button "Resources" at bounding box center [155, 30] width 43 height 15
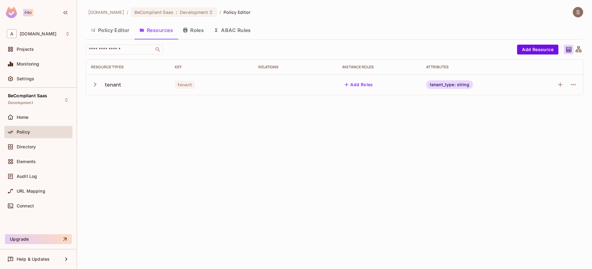
click at [240, 28] on button "ABAC Rules" at bounding box center [232, 30] width 47 height 15
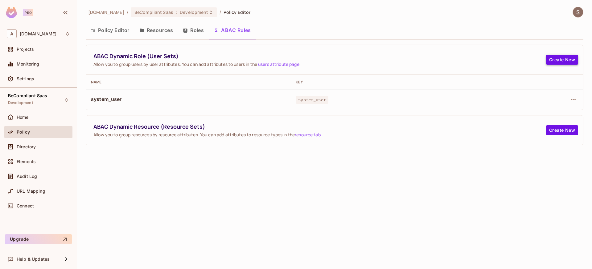
click at [557, 61] on button "Create New" at bounding box center [562, 60] width 32 height 10
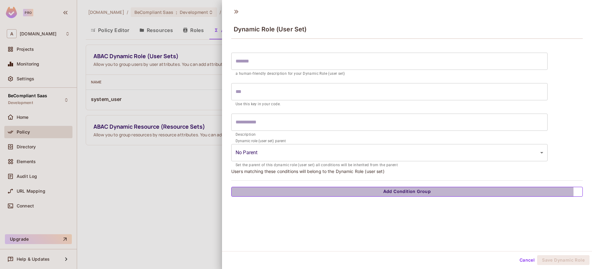
click at [392, 193] on button "Add Condition Group" at bounding box center [406, 192] width 351 height 10
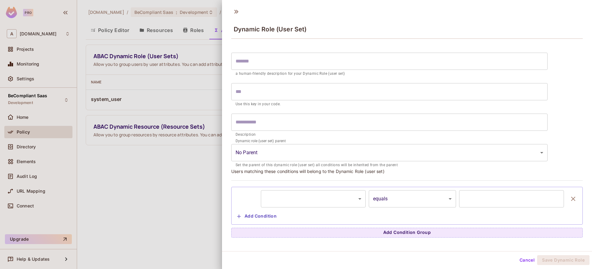
scroll to position [1, 0]
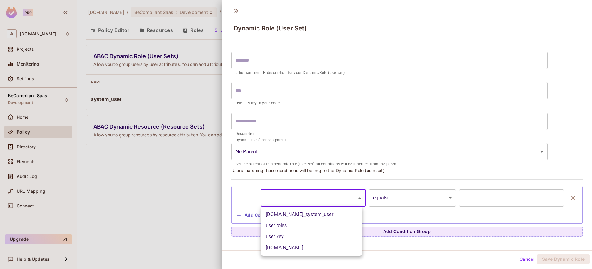
click at [333, 195] on body "Pro A appropia.com Projects Monitoring Settings BeCompliant Saas Development Ho…" at bounding box center [296, 134] width 592 height 269
click at [466, 162] on div at bounding box center [296, 134] width 592 height 269
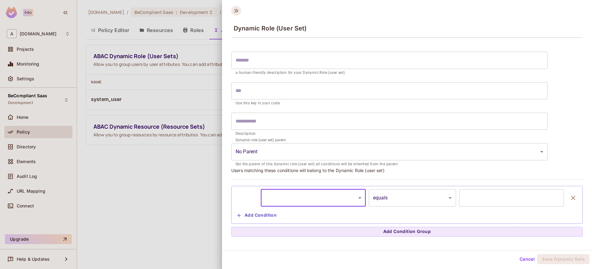
click at [233, 9] on icon at bounding box center [236, 11] width 10 height 10
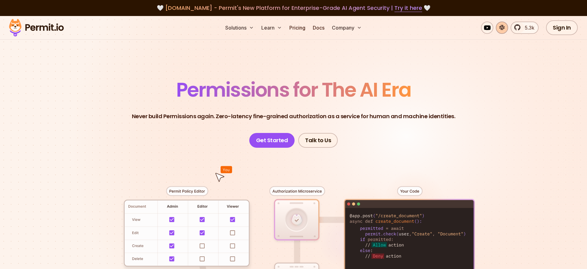
click at [505, 30] on link at bounding box center [502, 28] width 12 height 12
